Goal: Consume media (video, audio): Consume media (video, audio)

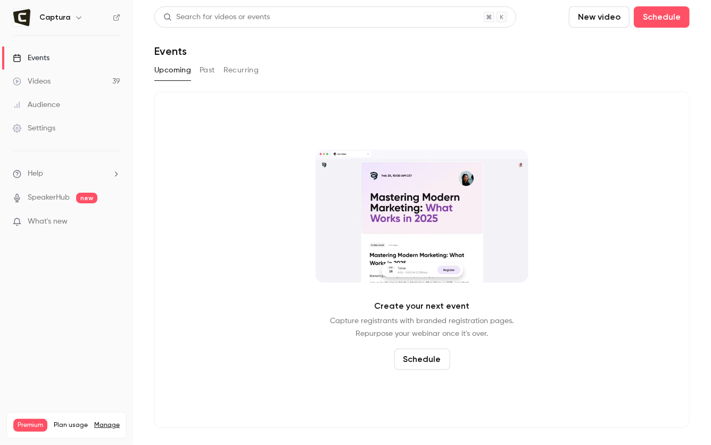
click at [80, 80] on link "Videos 39" at bounding box center [66, 81] width 133 height 23
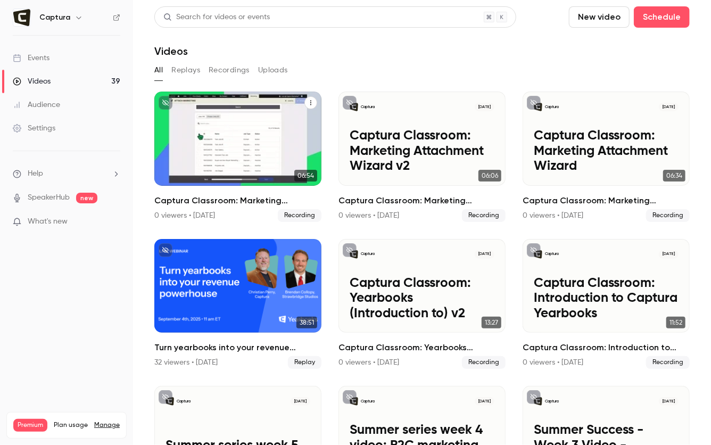
click at [214, 112] on div "Captura [DATE] Captura Classroom: Marketing Attachment Wizard v3" at bounding box center [237, 139] width 167 height 94
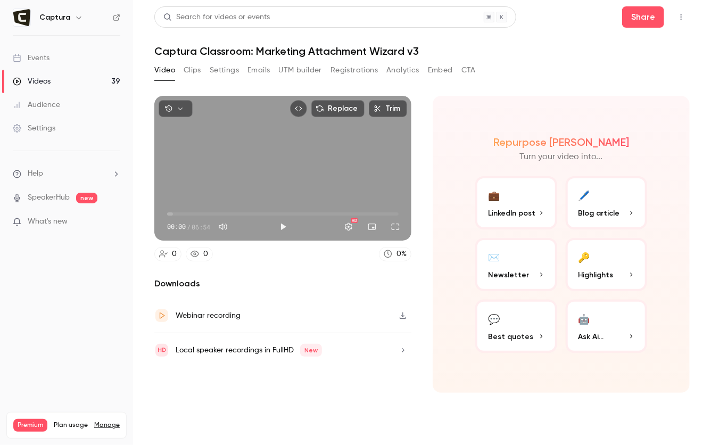
click at [195, 74] on button "Clips" at bounding box center [193, 70] width 18 height 17
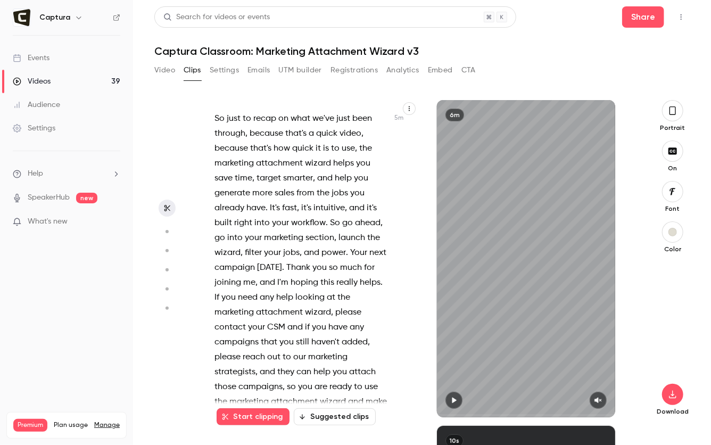
scroll to position [1941, 0]
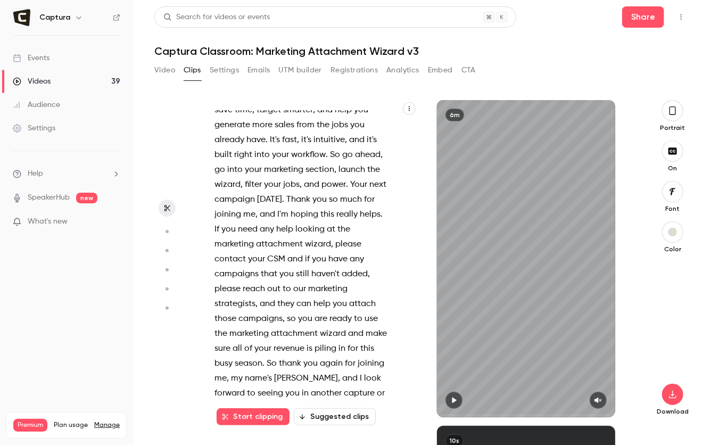
click at [352, 411] on button "Suggested clips" at bounding box center [335, 416] width 82 height 17
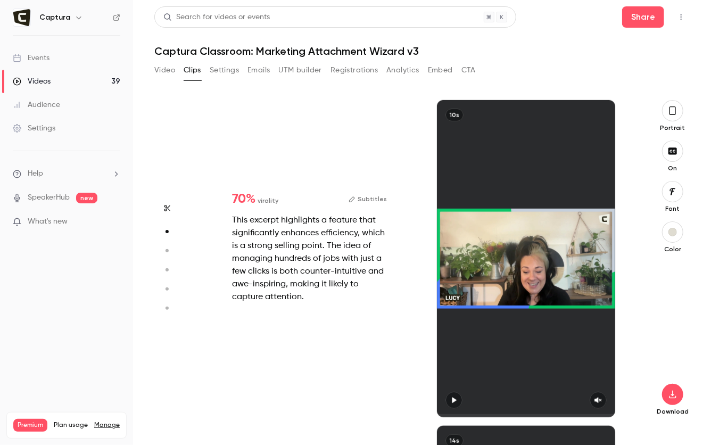
scroll to position [326, 0]
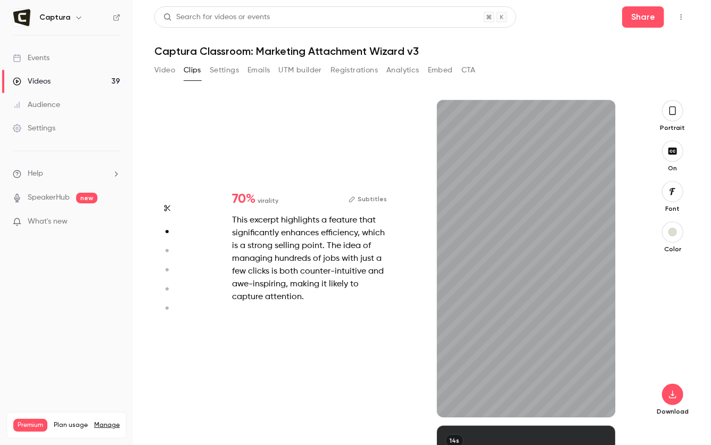
click at [165, 250] on icon "button" at bounding box center [167, 250] width 10 height 7
type input "*"
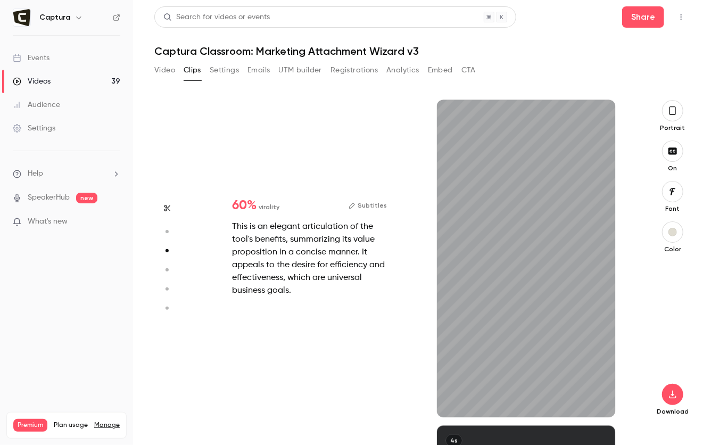
click at [169, 263] on button "button" at bounding box center [167, 269] width 17 height 17
type input "*"
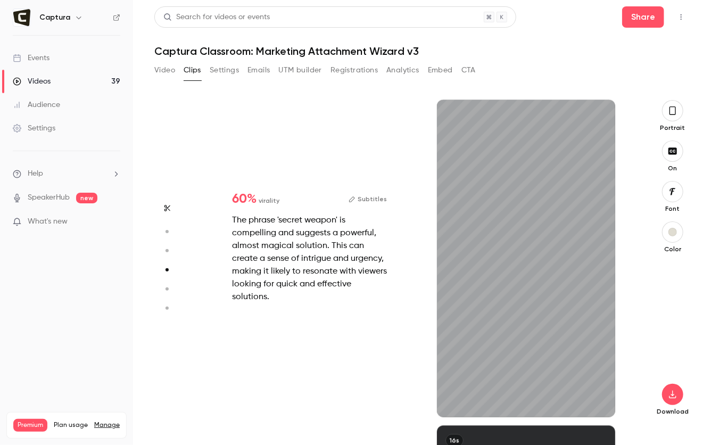
scroll to position [977, 0]
click at [167, 283] on button "button" at bounding box center [167, 288] width 17 height 17
type input "*"
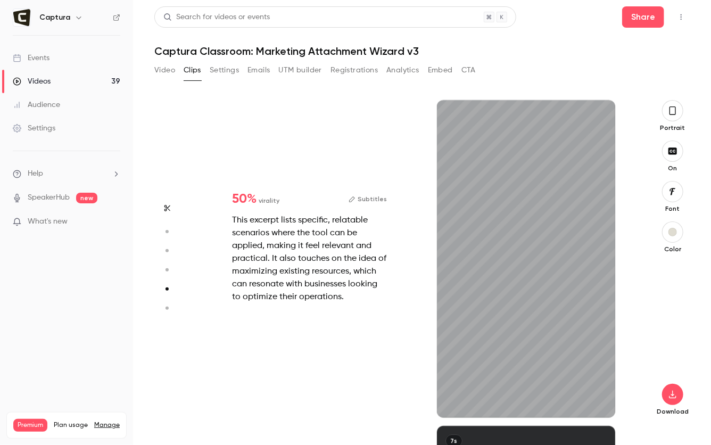
click at [166, 304] on icon "button" at bounding box center [167, 307] width 10 height 7
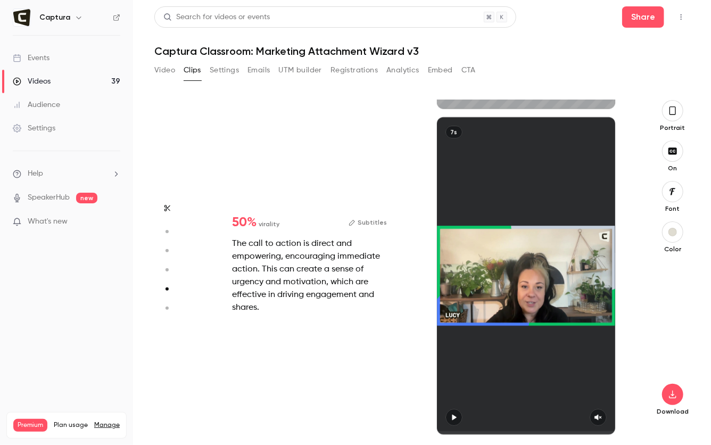
type input "*"
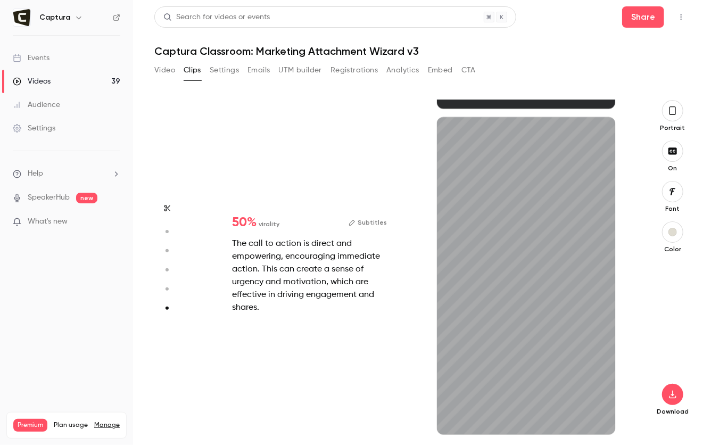
click at [168, 288] on circle "button" at bounding box center [166, 288] width 3 height 3
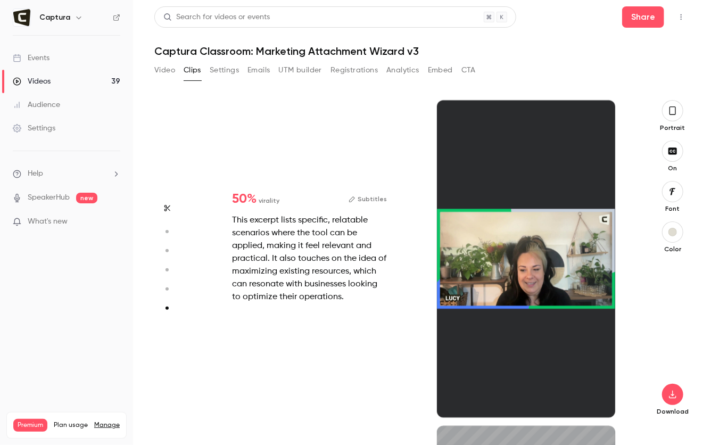
type input "*"
click at [168, 231] on circle "button" at bounding box center [166, 231] width 3 height 3
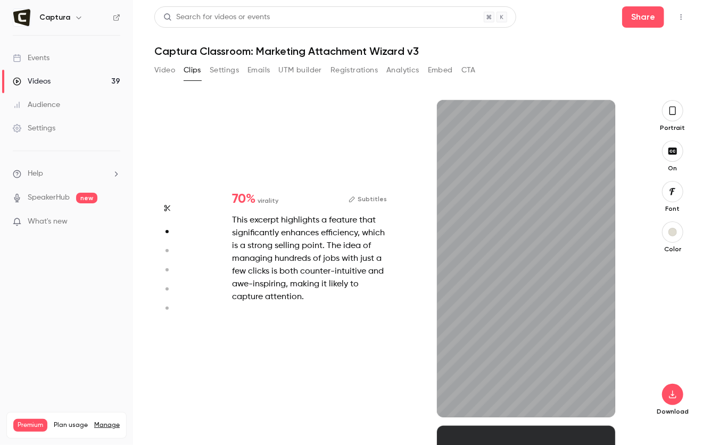
scroll to position [326, 0]
click at [672, 105] on icon "button" at bounding box center [672, 111] width 9 height 12
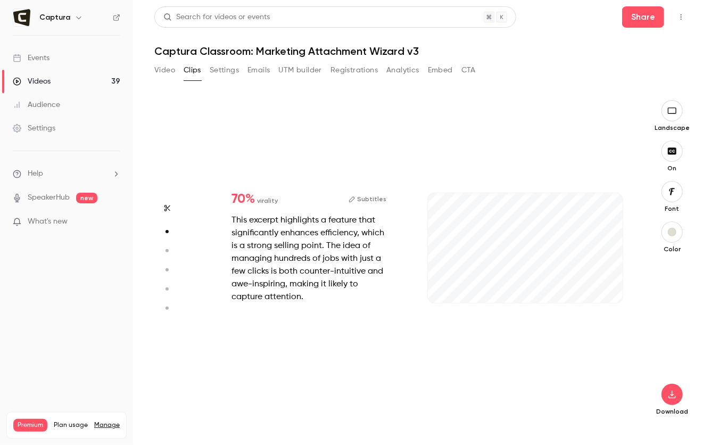
click at [168, 250] on circle "button" at bounding box center [166, 250] width 3 height 3
type input "*"
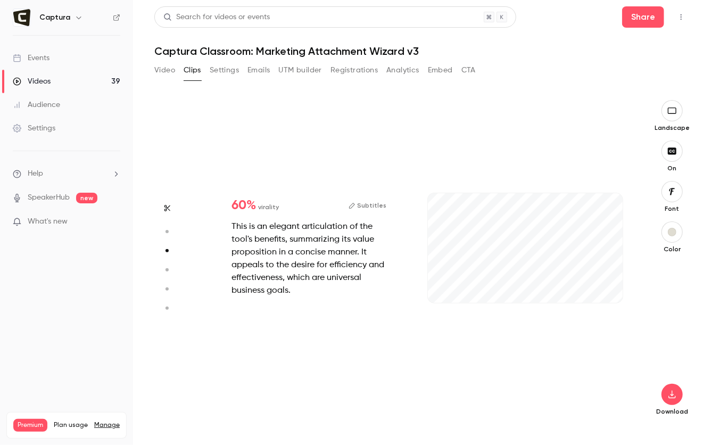
scroll to position [651, 0]
click at [165, 268] on icon "button" at bounding box center [167, 269] width 10 height 7
type input "*"
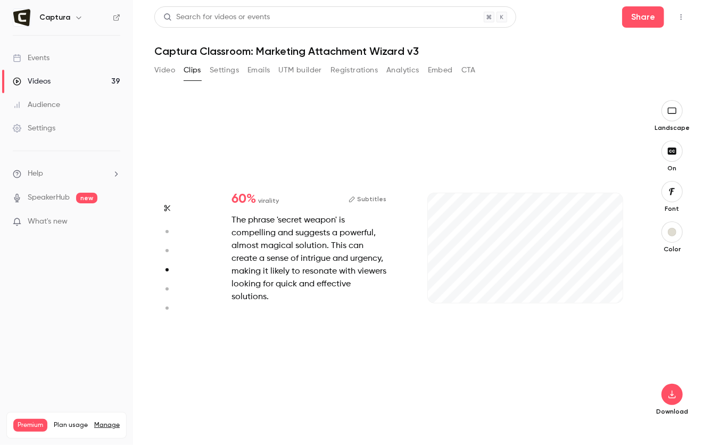
scroll to position [977, 0]
click at [166, 287] on icon "button" at bounding box center [167, 288] width 10 height 7
type input "*"
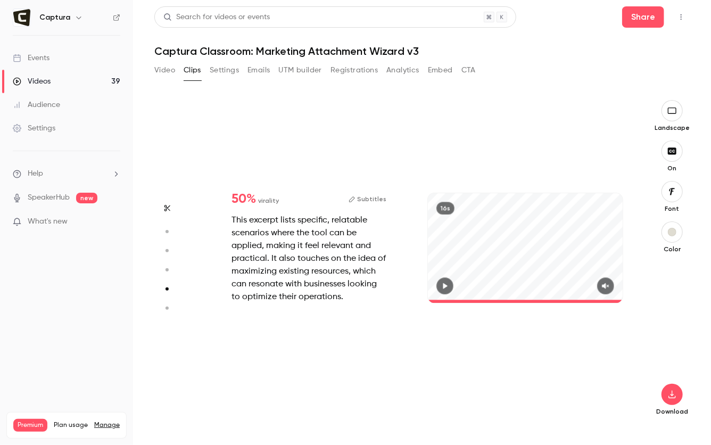
scroll to position [1303, 0]
click at [673, 405] on div "Download" at bounding box center [671, 339] width 35 height 154
click at [671, 394] on icon "button" at bounding box center [671, 395] width 7 height 8
click at [568, 379] on span "High quality requires longer processing" at bounding box center [592, 384] width 121 height 11
click at [167, 210] on icon "button" at bounding box center [167, 208] width 6 height 6
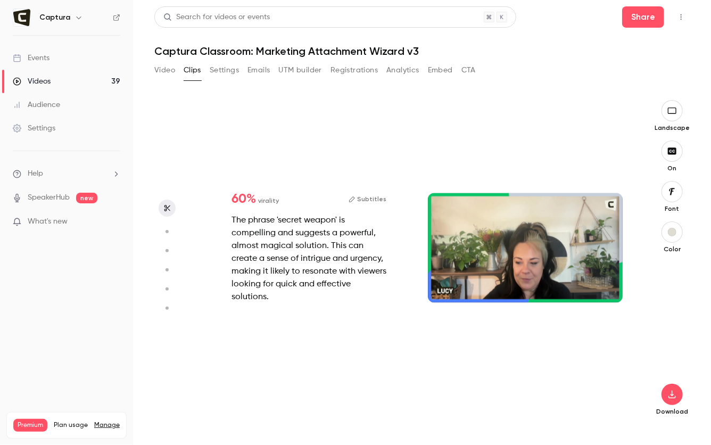
type input "*"
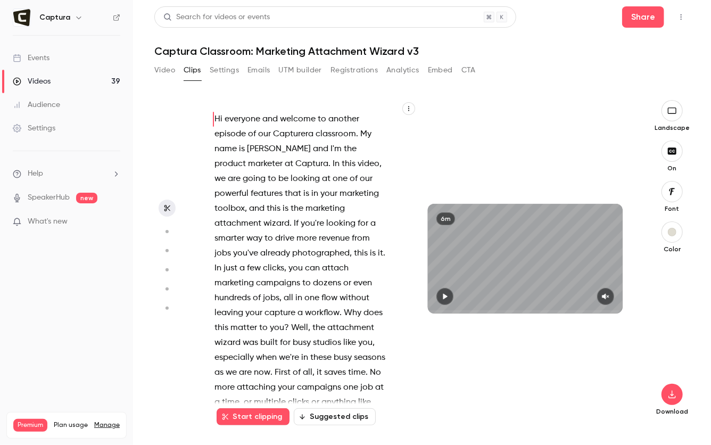
scroll to position [0, 0]
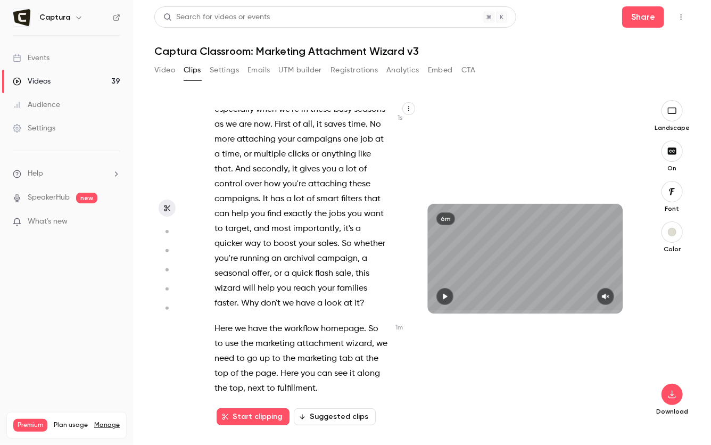
click at [291, 309] on p "Hi everyone and welcome to another episode of our Capturera classroom . My name…" at bounding box center [300, 87] width 173 height 447
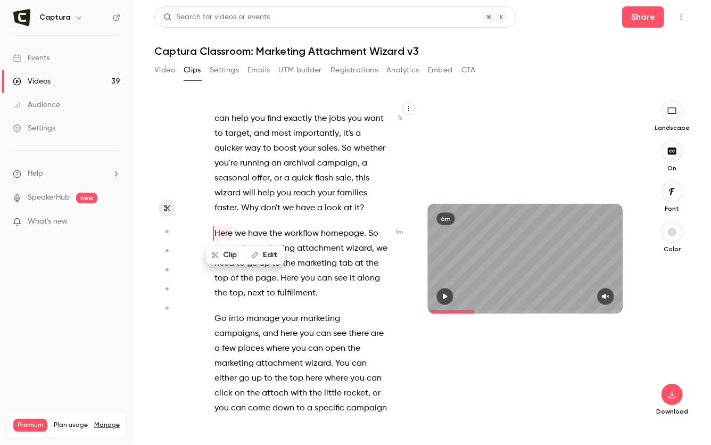
scroll to position [377, 0]
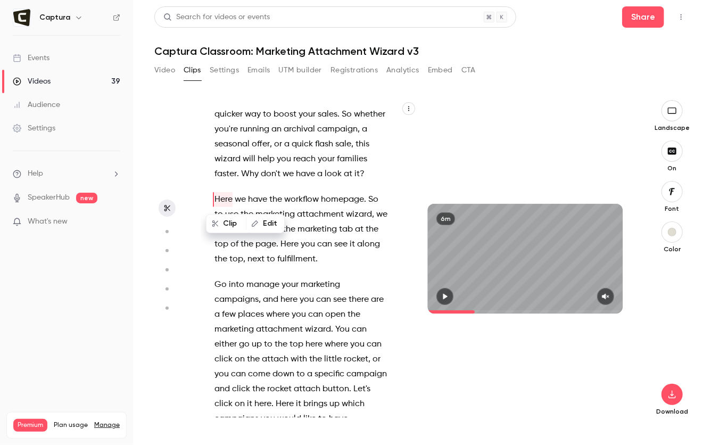
click at [208, 287] on div "Hi everyone and welcome to another episode of our Capturera classroom . My name…" at bounding box center [306, 264] width 211 height 306
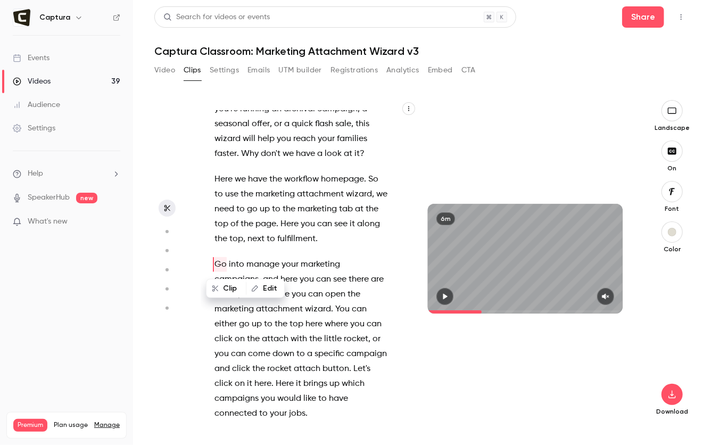
click at [231, 288] on button "Clip" at bounding box center [226, 288] width 38 height 17
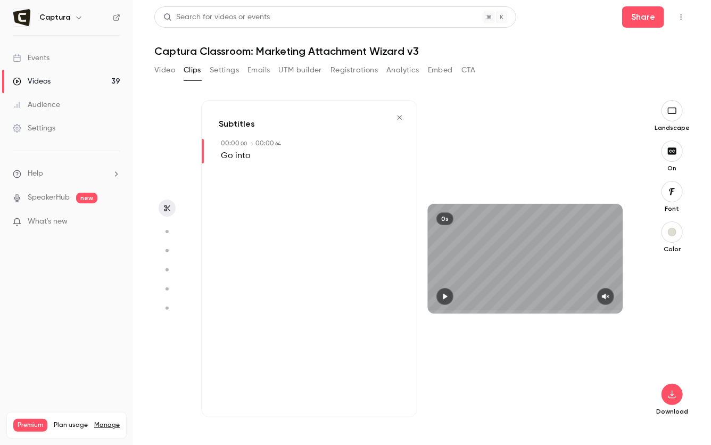
click at [404, 118] on icon "button" at bounding box center [399, 117] width 9 height 7
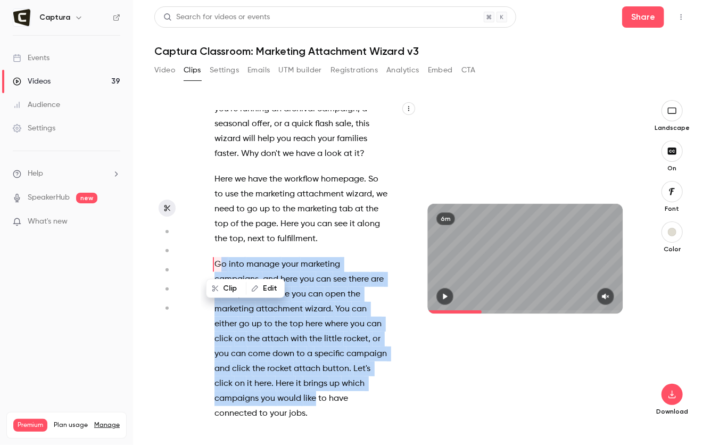
drag, startPoint x: 219, startPoint y: 265, endPoint x: 268, endPoint y: 403, distance: 146.2
click at [268, 403] on p "Go into manage your marketing campaigns , and here you can see there are a few …" at bounding box center [300, 339] width 173 height 164
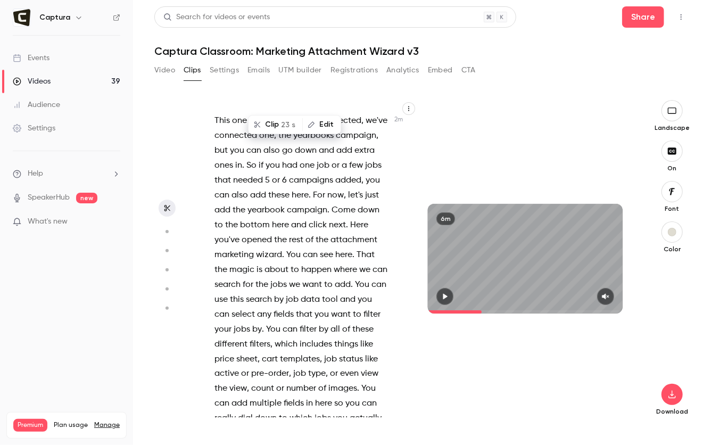
scroll to position [717, 0]
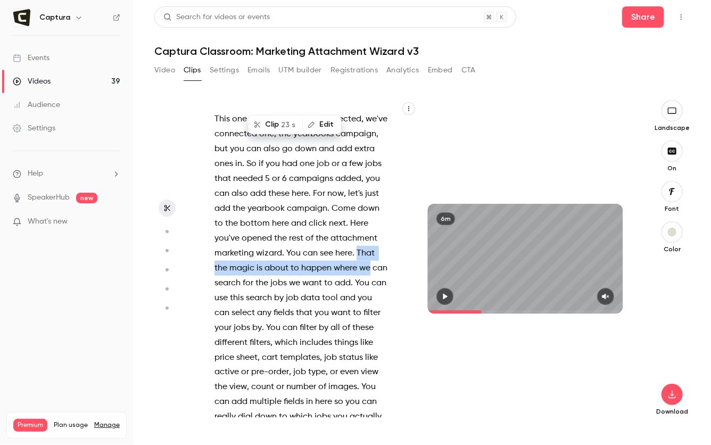
drag, startPoint x: 355, startPoint y: 251, endPoint x: 369, endPoint y: 261, distance: 16.4
click at [369, 261] on p "This one we can see we've connected , we've connected one , the yearbooks campa…" at bounding box center [300, 380] width 173 height 536
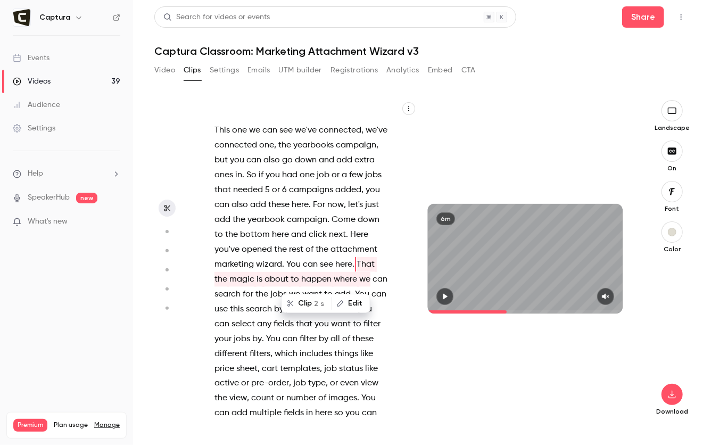
click at [379, 269] on p "This one we can see we've connected , we've connected one , the yearbooks campa…" at bounding box center [300, 391] width 173 height 536
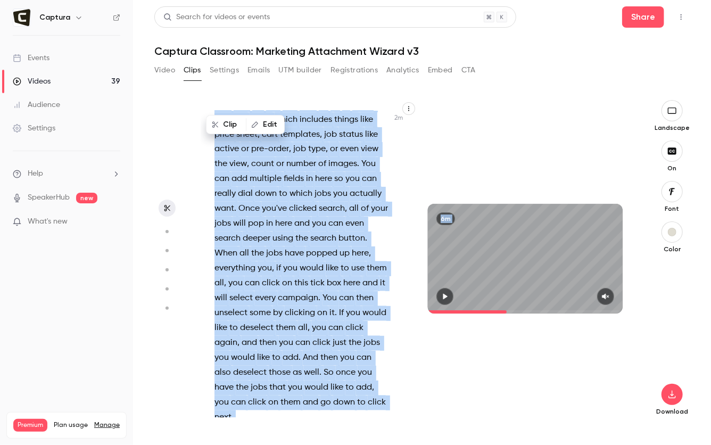
scroll to position [1050, 0]
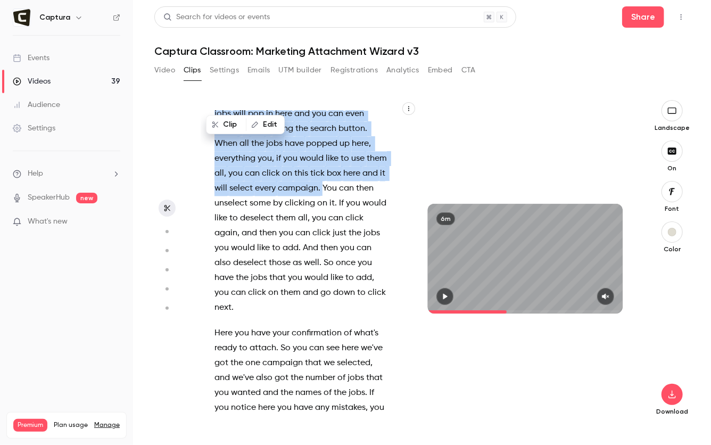
drag, startPoint x: 354, startPoint y: 247, endPoint x: 258, endPoint y: 186, distance: 113.6
click at [258, 186] on p "This one we can see we've connected , we've connected one , the yearbooks campa…" at bounding box center [300, 47] width 173 height 536
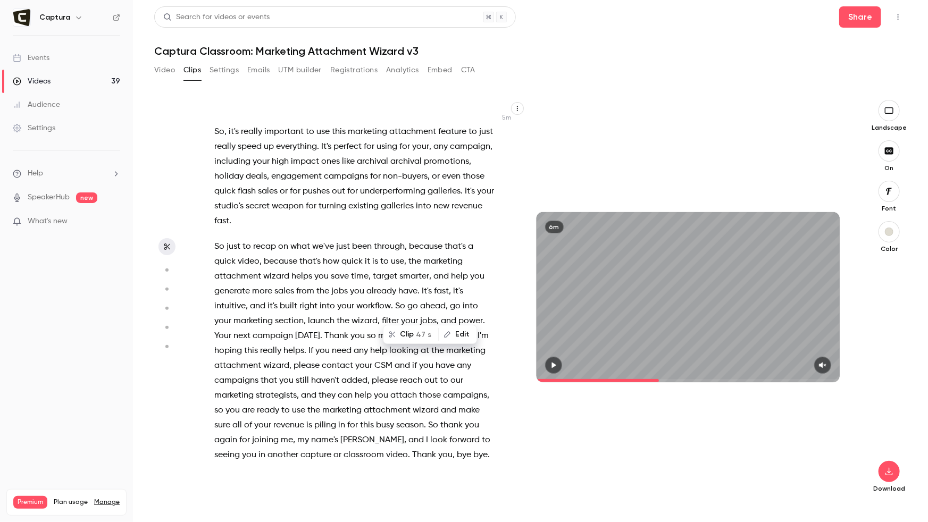
scroll to position [481, 0]
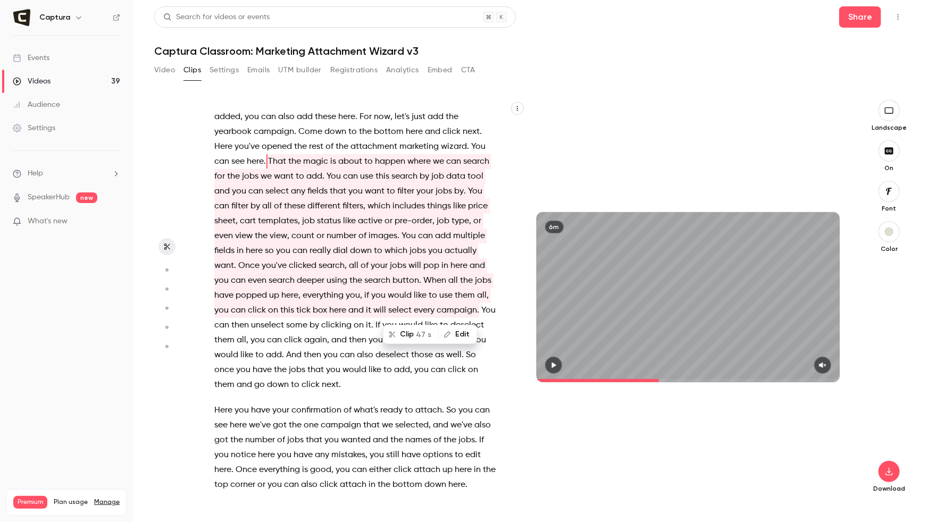
click at [268, 160] on span "That" at bounding box center [277, 161] width 18 height 15
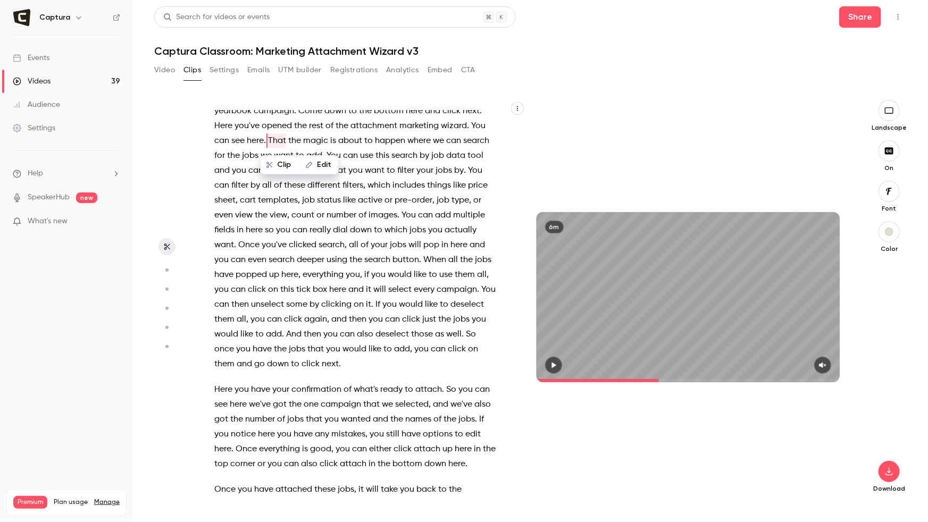
scroll to position [0, 0]
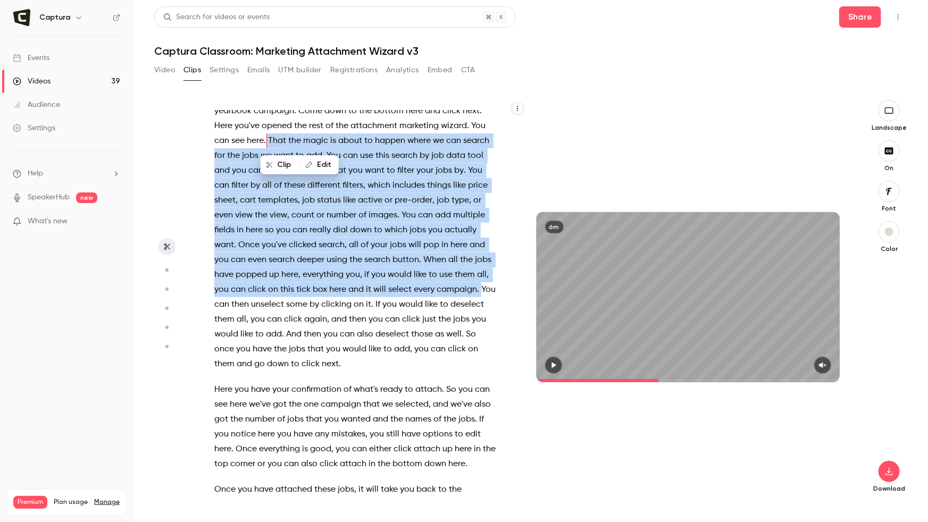
drag, startPoint x: 269, startPoint y: 140, endPoint x: 480, endPoint y: 290, distance: 258.8
click at [480, 290] on p "This one we can see we've connected , we've connected one , the yearbooks campa…" at bounding box center [355, 208] width 283 height 328
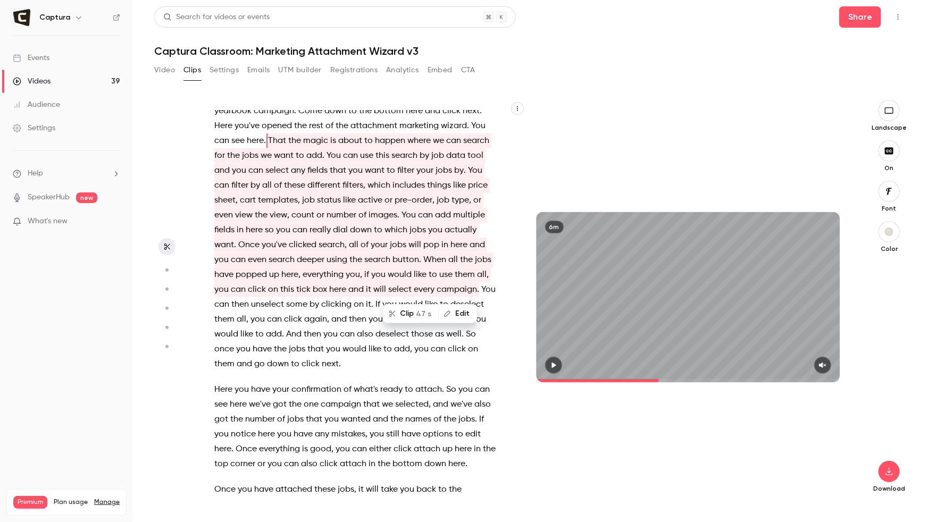
click at [549, 365] on button "button" at bounding box center [553, 365] width 17 height 17
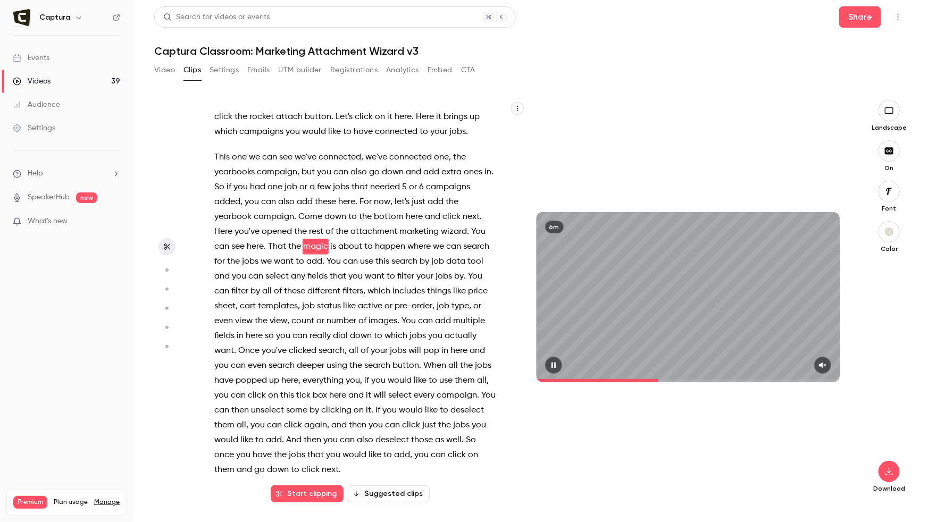
scroll to position [339, 0]
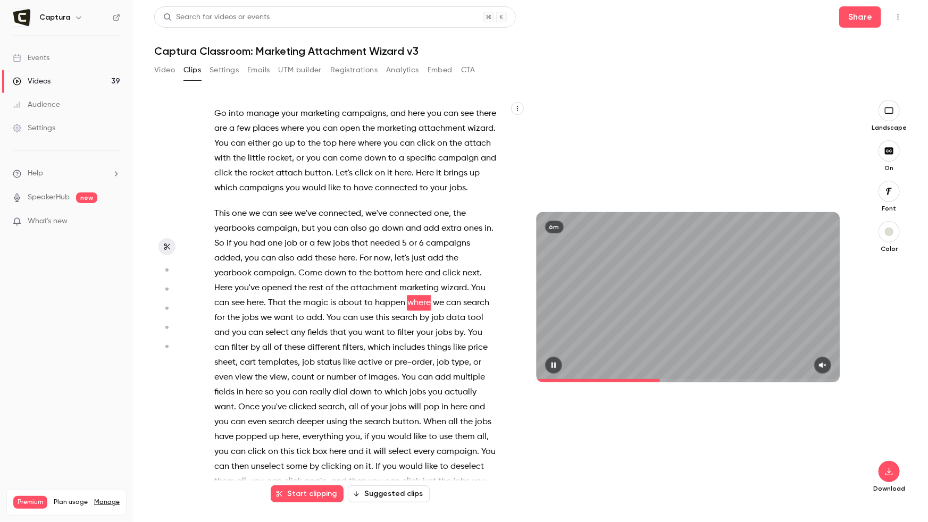
click at [710, 366] on icon "button" at bounding box center [823, 365] width 9 height 7
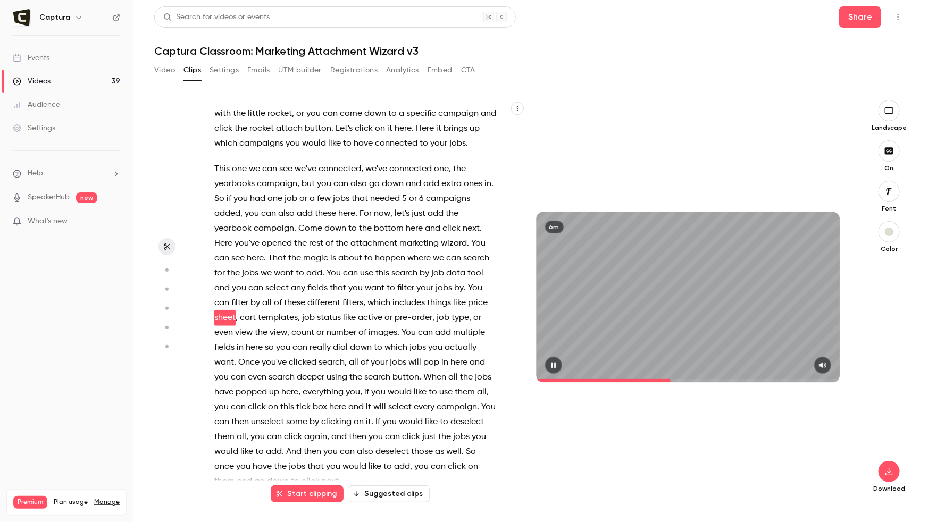
scroll to position [399, 0]
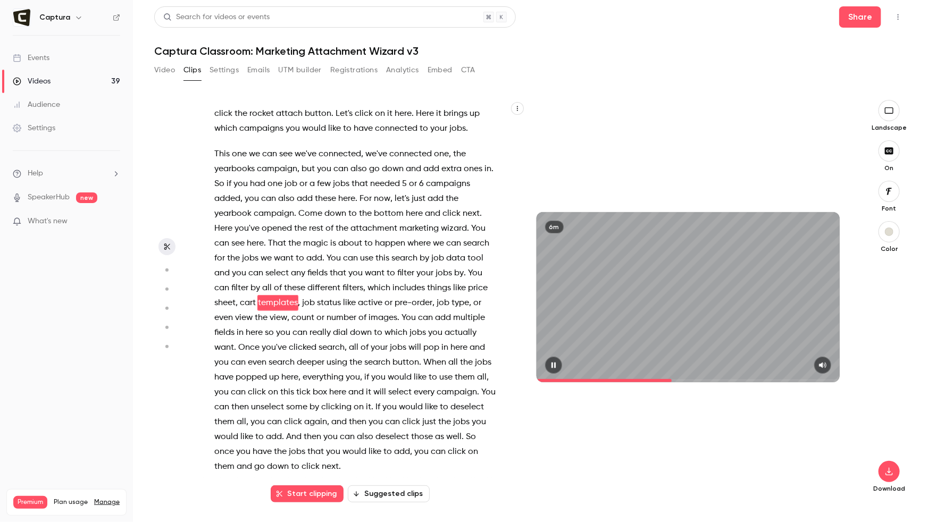
click at [553, 366] on icon "button" at bounding box center [554, 365] width 9 height 7
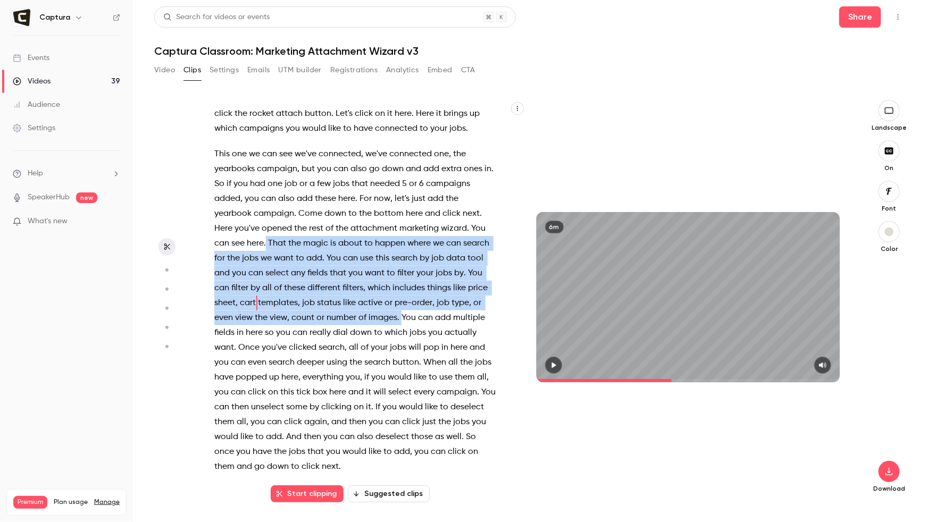
drag, startPoint x: 267, startPoint y: 242, endPoint x: 401, endPoint y: 331, distance: 161.1
click at [401, 315] on p "This one we can see we've connected , we've connected one , the yearbooks campa…" at bounding box center [355, 311] width 283 height 328
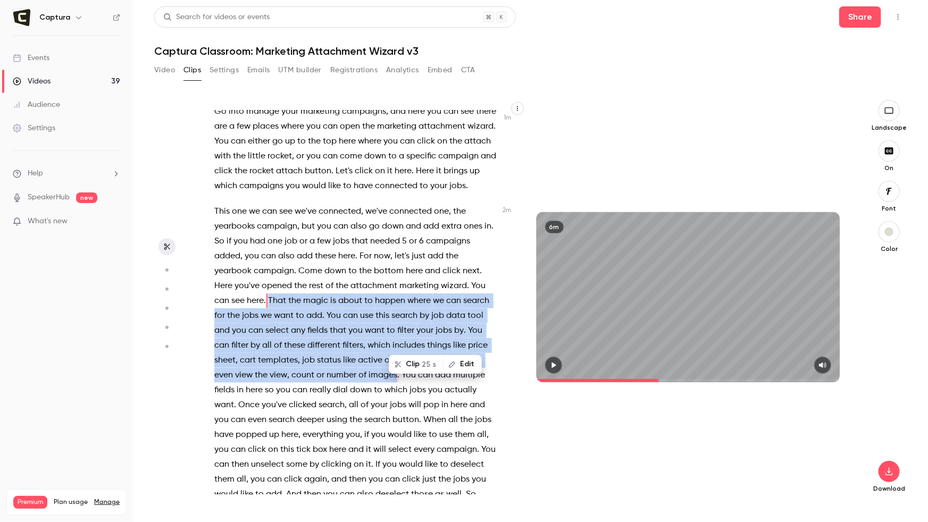
scroll to position [339, 0]
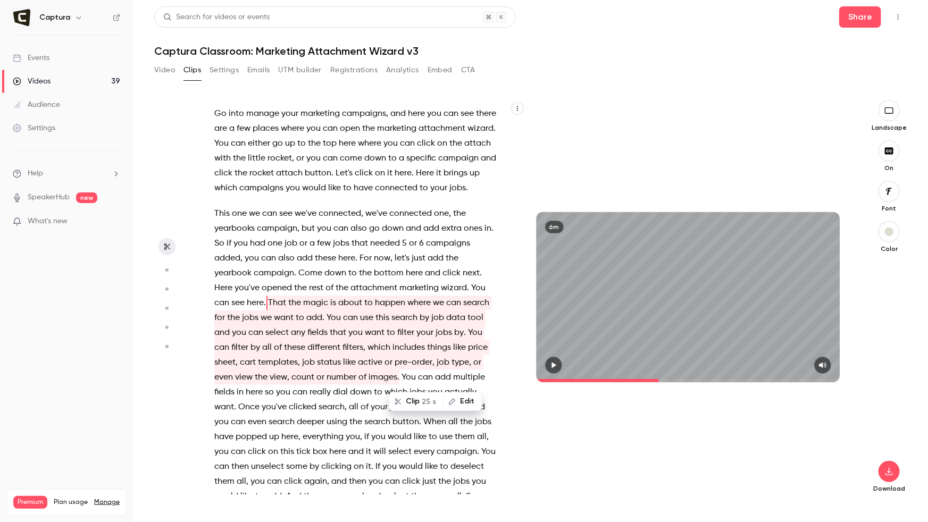
click at [418, 405] on button "Clip 25 s" at bounding box center [416, 401] width 53 height 17
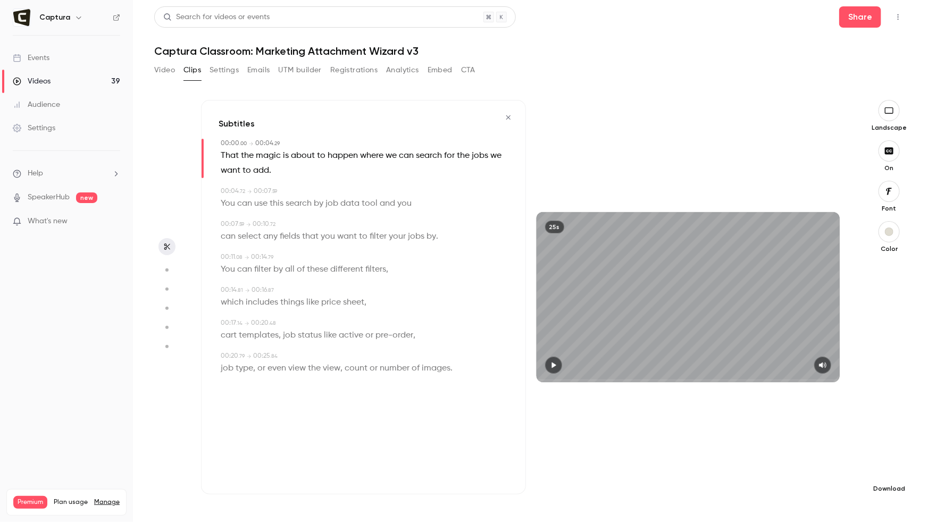
click at [710, 444] on icon "button" at bounding box center [889, 472] width 13 height 9
click at [710, 444] on span "High quality requires longer processing" at bounding box center [809, 462] width 121 height 11
click at [322, 235] on span "you" at bounding box center [328, 236] width 14 height 15
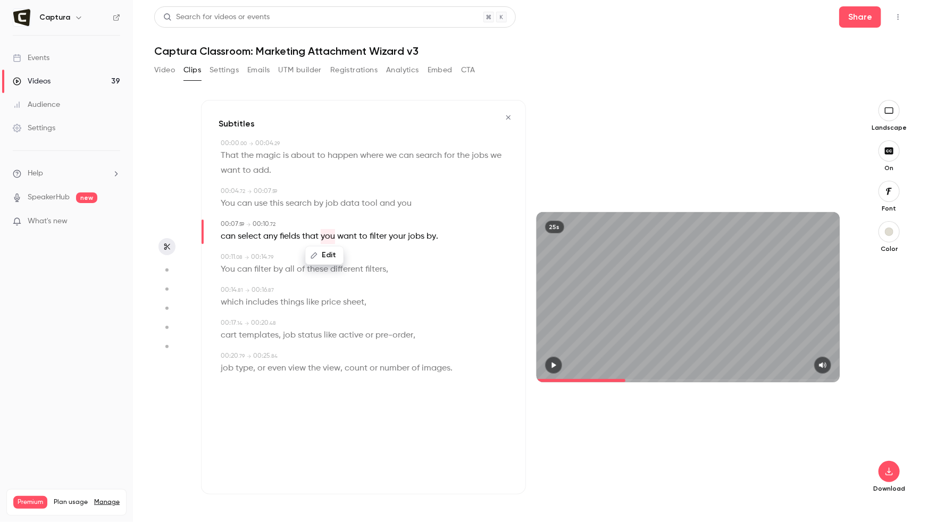
click at [336, 367] on span "view" at bounding box center [332, 368] width 18 height 15
type input "****"
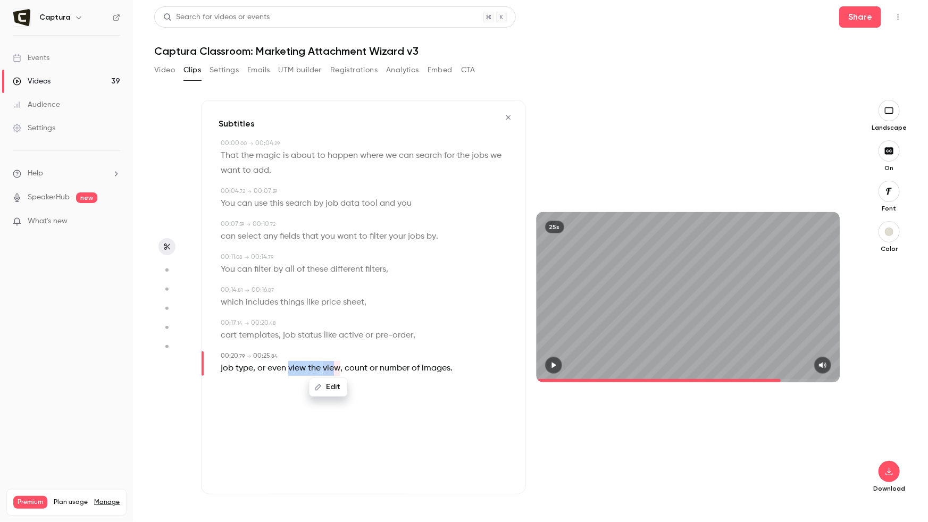
drag, startPoint x: 290, startPoint y: 369, endPoint x: 337, endPoint y: 370, distance: 46.8
click at [337, 370] on p "job type , or even view the view , count or number of images ." at bounding box center [337, 368] width 232 height 15
click at [320, 370] on div "Edit" at bounding box center [333, 387] width 30 height 34
drag, startPoint x: 322, startPoint y: 369, endPoint x: 292, endPoint y: 369, distance: 30.3
click at [292, 369] on p "job type , or even view the view , count or number of images ." at bounding box center [337, 368] width 232 height 15
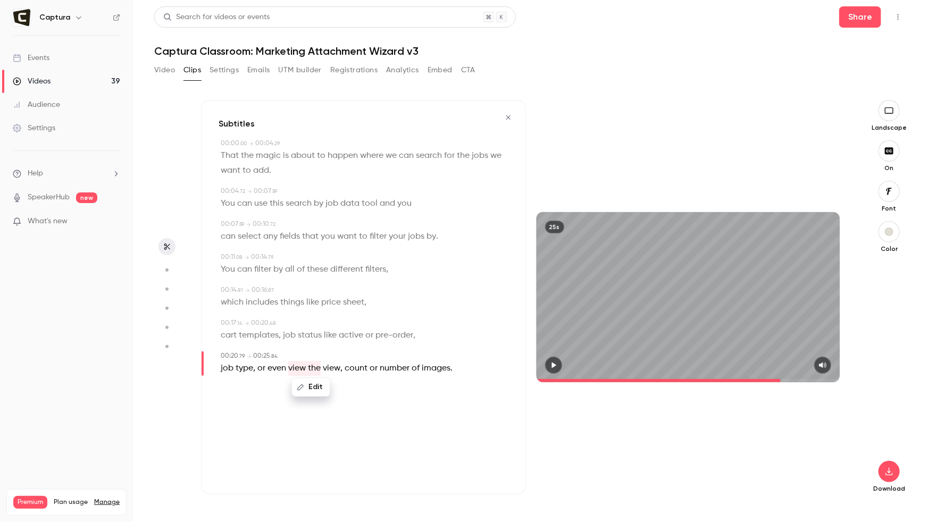
click at [311, 381] on button "Edit" at bounding box center [311, 387] width 37 height 17
click at [358, 394] on button "Replace" at bounding box center [365, 390] width 48 height 21
type input "****"
click at [381, 368] on span "of" at bounding box center [381, 368] width 8 height 15
click at [383, 384] on button "Edit" at bounding box center [378, 387] width 37 height 17
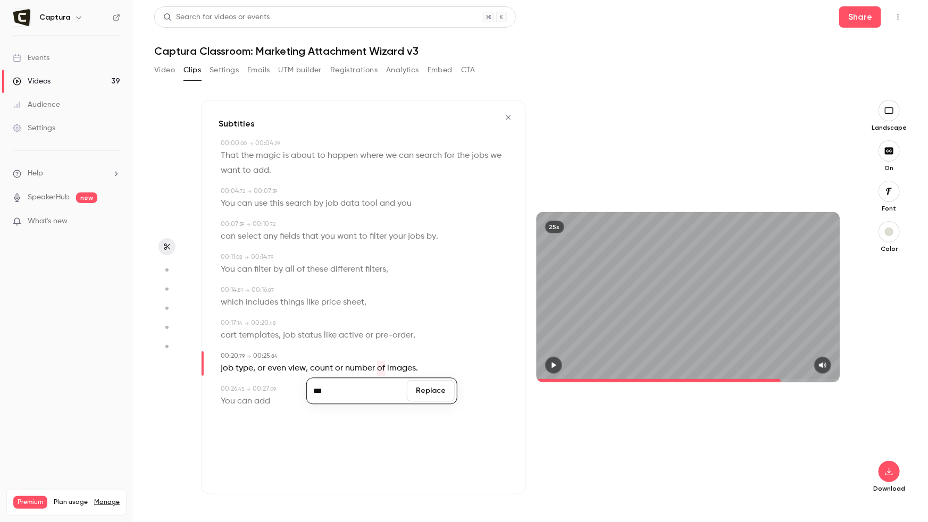
type input "***"
click at [439, 386] on button "Replace" at bounding box center [431, 390] width 48 height 21
type input "****"
click at [383, 370] on span "the" at bounding box center [383, 368] width 13 height 15
click at [384, 383] on button "Edit" at bounding box center [380, 387] width 37 height 17
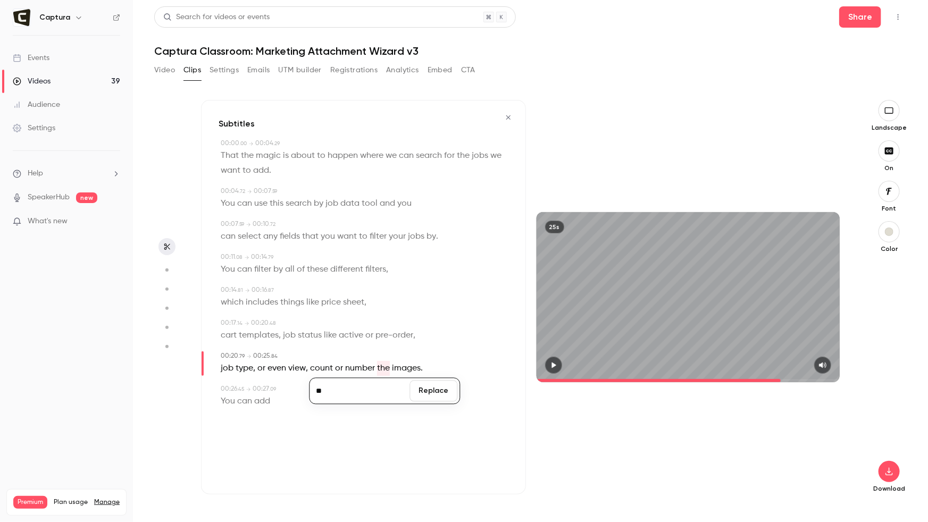
type input "**"
click at [427, 385] on button "Replace" at bounding box center [434, 390] width 48 height 21
click at [710, 444] on icon "button" at bounding box center [889, 472] width 13 height 9
click at [710, 444] on span "High quality requires longer processing" at bounding box center [809, 462] width 121 height 11
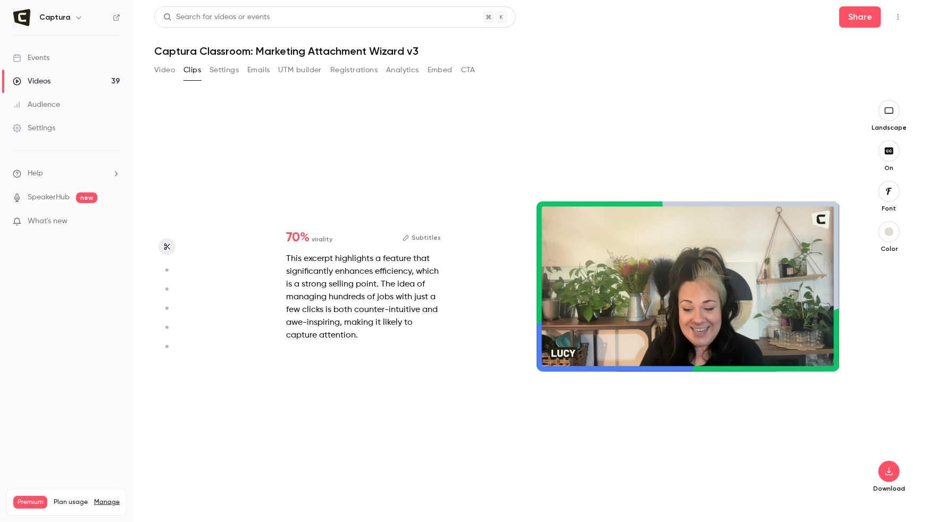
type input "****"
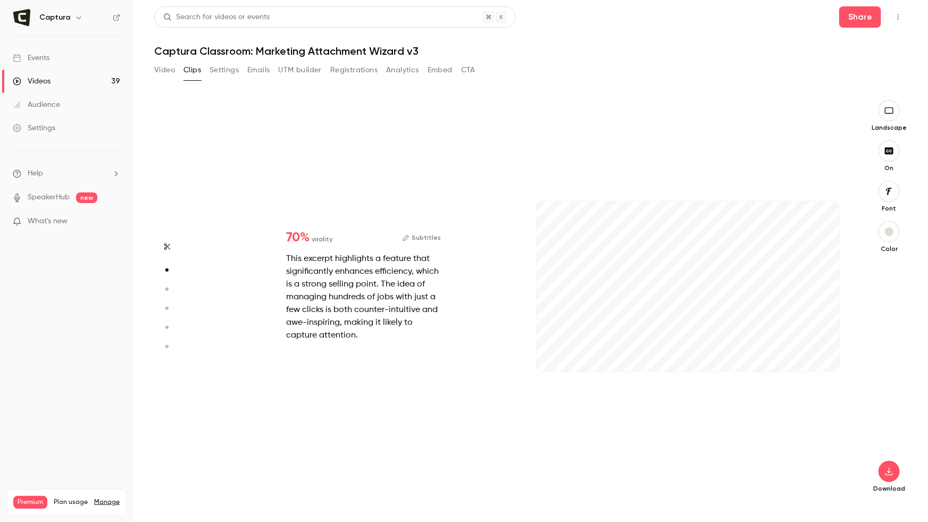
type input "***"
type input "****"
type input "***"
type input "****"
type input "*"
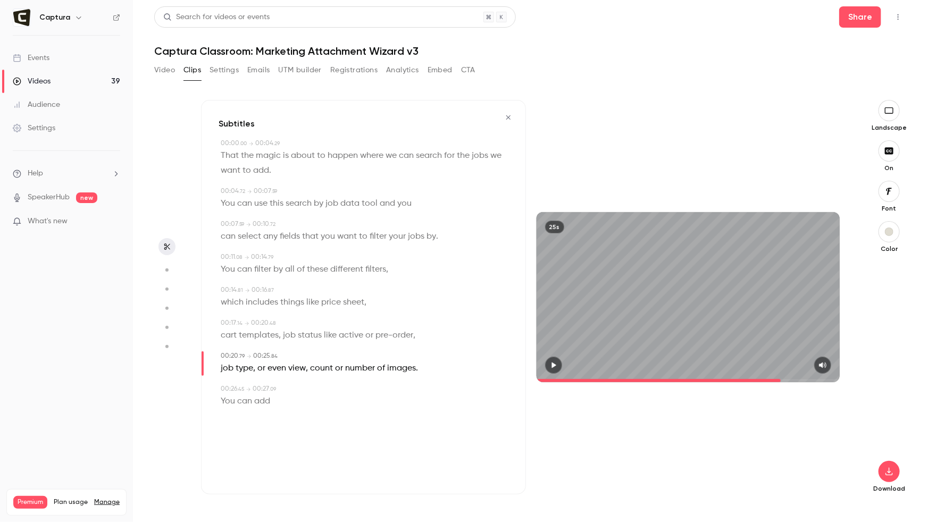
click at [510, 116] on icon "button" at bounding box center [508, 117] width 4 height 4
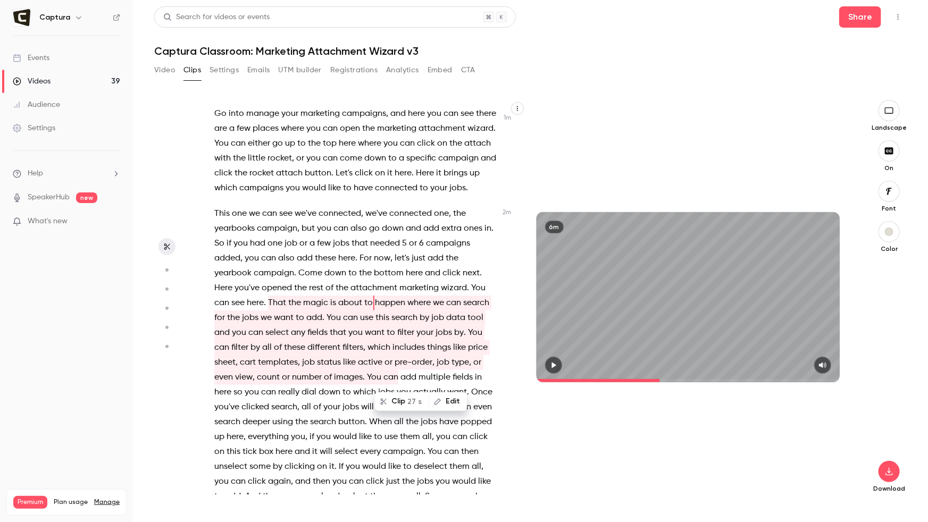
scroll to position [339, 0]
type input "*****"
